Goal: Transaction & Acquisition: Purchase product/service

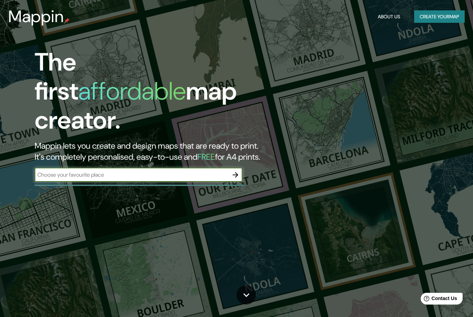
click at [440, 19] on button "Create your map" at bounding box center [439, 16] width 51 height 13
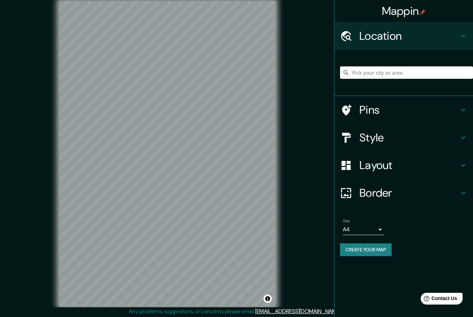
click at [381, 70] on input "Pick your city or area" at bounding box center [406, 72] width 133 height 12
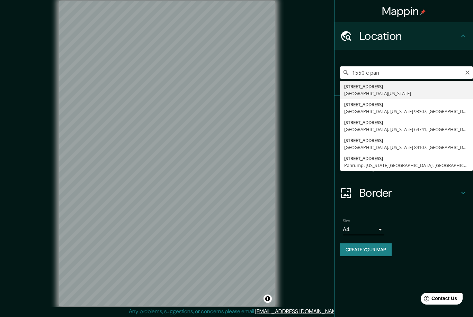
type input "[STREET_ADDRESS][US_STATE]"
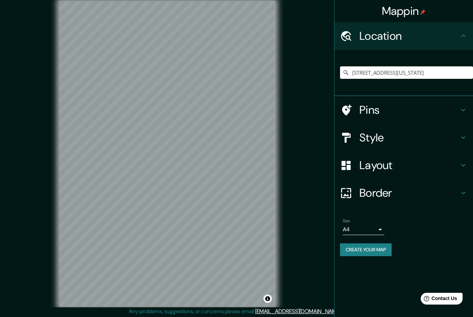
click at [295, 107] on div "Mappin Location [STREET_ADDRESS][US_STATE] Pins Style Layout Border Choose a bo…" at bounding box center [236, 159] width 473 height 319
click at [379, 227] on body "Mappin Location [STREET_ADDRESS][US_STATE] Pins Style Layout Border Choose a bo…" at bounding box center [236, 158] width 473 height 317
click at [368, 269] on li "A1 ($2.50)" at bounding box center [363, 267] width 42 height 12
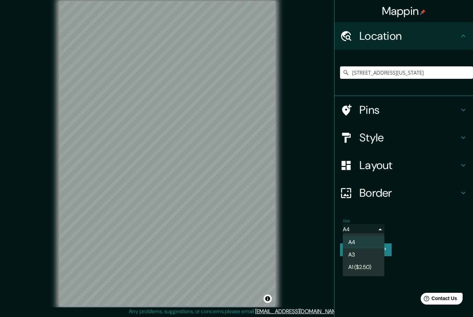
type input "a3"
click at [406, 164] on h4 "Layout" at bounding box center [409, 165] width 100 height 14
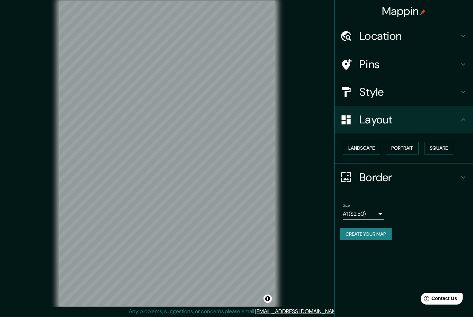
click at [361, 143] on button "Landscape" at bounding box center [360, 148] width 37 height 13
